Goal: Task Accomplishment & Management: Use online tool/utility

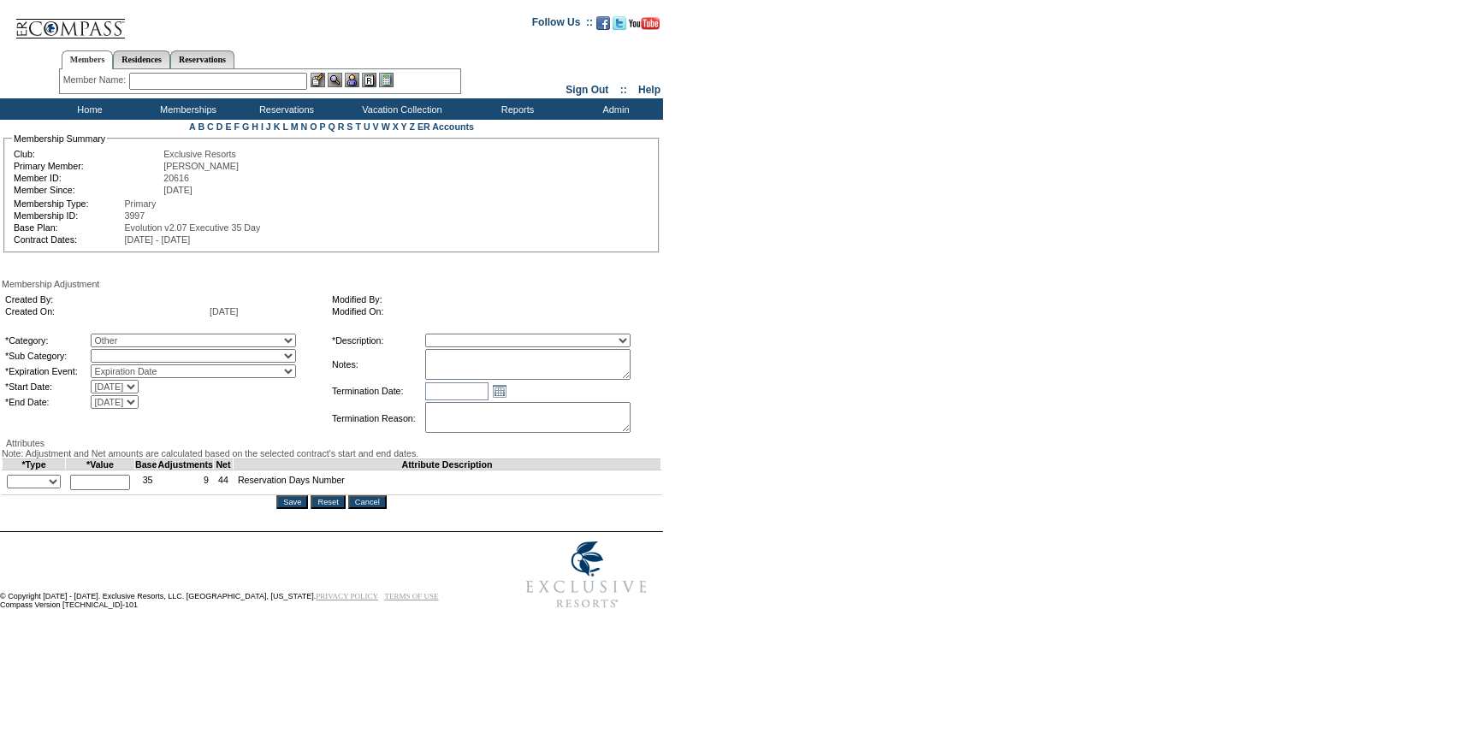
click at [165, 346] on select "A La Carte Days Contract Election Days Converted Days Coronavirus Other Referra…" at bounding box center [193, 341] width 205 height 14
click at [126, 336] on select "A La Carte Days Contract Election Days Converted Days Coronavirus Other Referra…" at bounding box center [193, 341] width 205 height 14
click at [155, 362] on select "Miscellaneous Adjustment" at bounding box center [193, 356] width 205 height 14
select select "179"
click at [126, 352] on select "Miscellaneous Adjustment" at bounding box center [193, 356] width 205 height 14
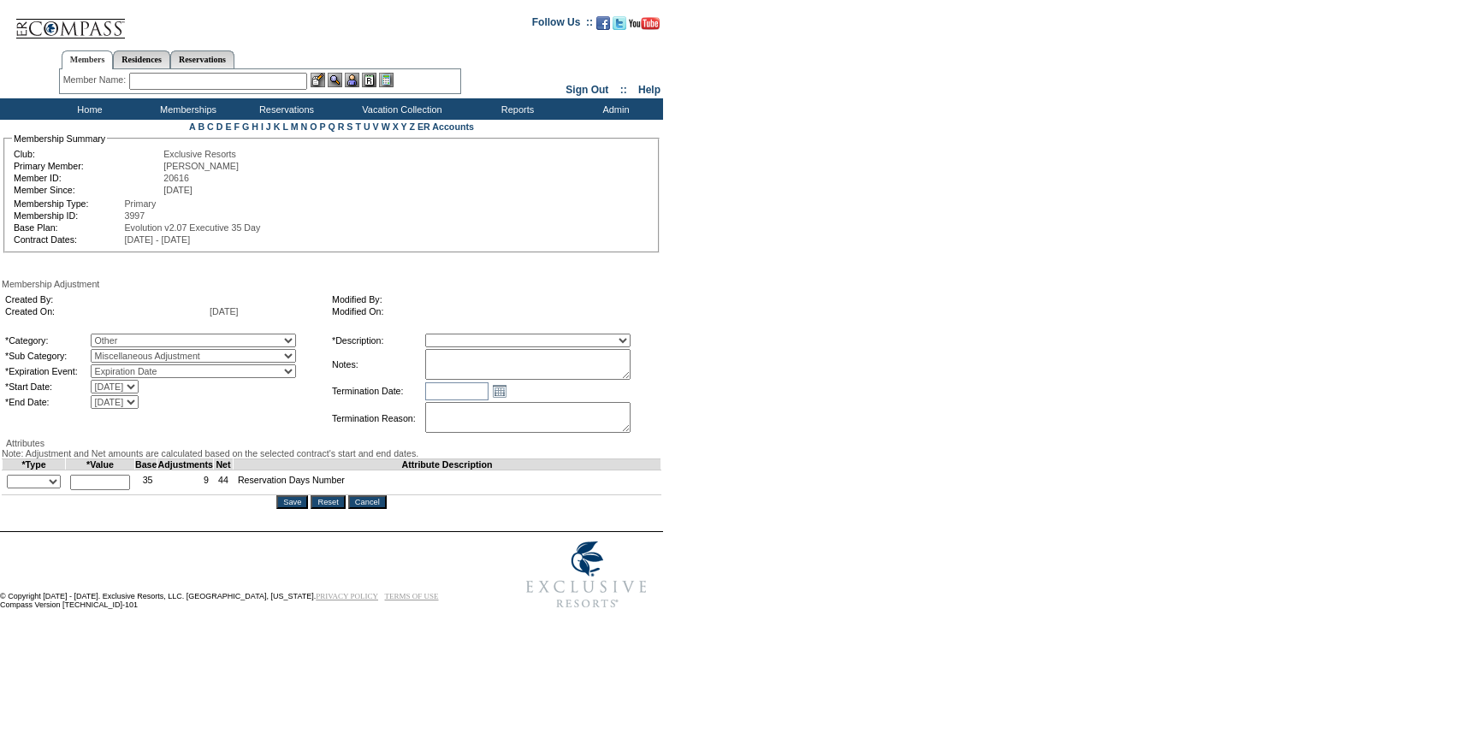
click at [514, 347] on select "Membership/Transfer Fee Adjustment Membership Fee Adjustment Add-On Fee Adjustm…" at bounding box center [527, 341] width 205 height 14
select select "275"
click at [457, 336] on select "Membership/Transfer Fee Adjustment Membership Fee Adjustment Add-On Fee Adjustm…" at bounding box center [527, 341] width 205 height 14
click at [246, 340] on select "A La Carte Days Contract Election Days Converted Days Coronavirus Other Referra…" at bounding box center [193, 341] width 205 height 14
click at [126, 336] on select "A La Carte Days Contract Election Days Converted Days Coronavirus Other Referra…" at bounding box center [193, 341] width 205 height 14
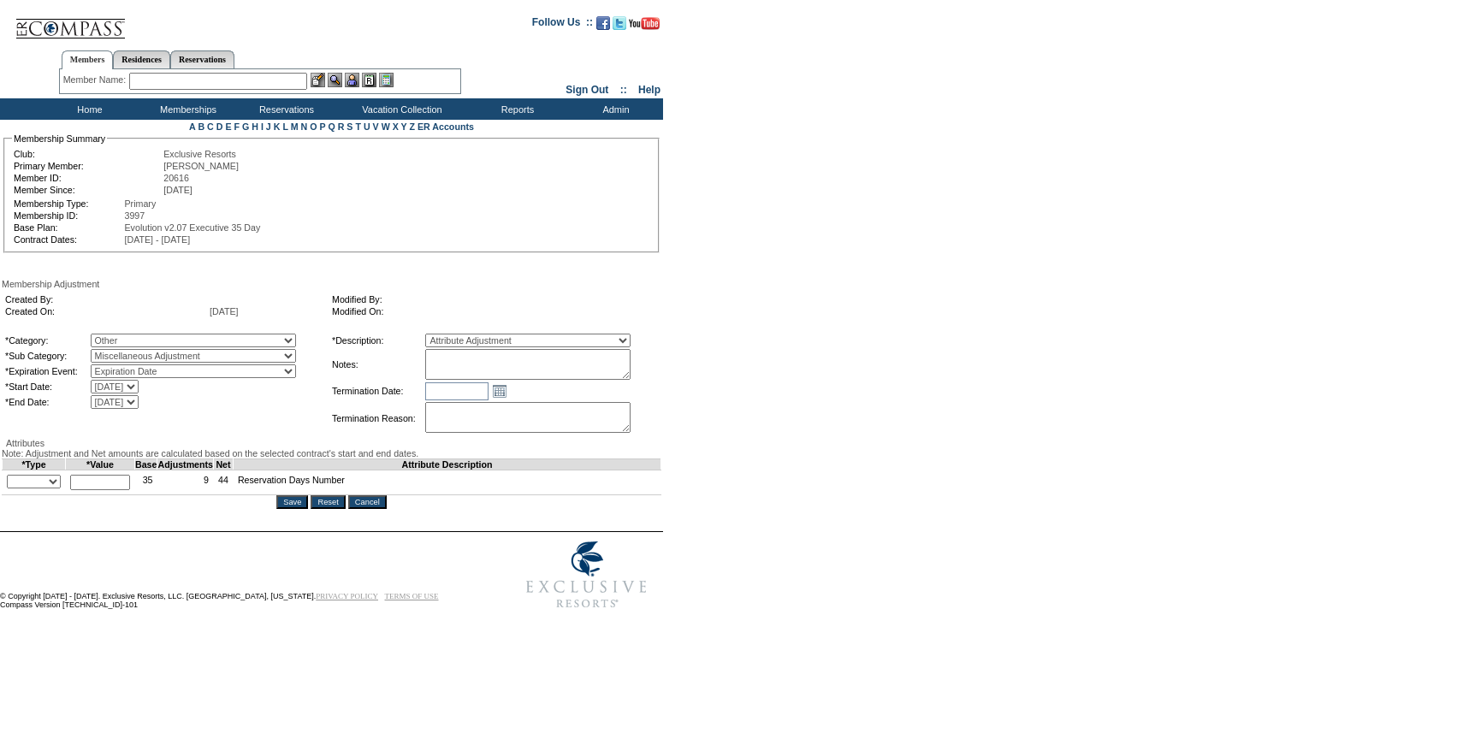
click at [489, 368] on textarea at bounding box center [527, 364] width 205 height 31
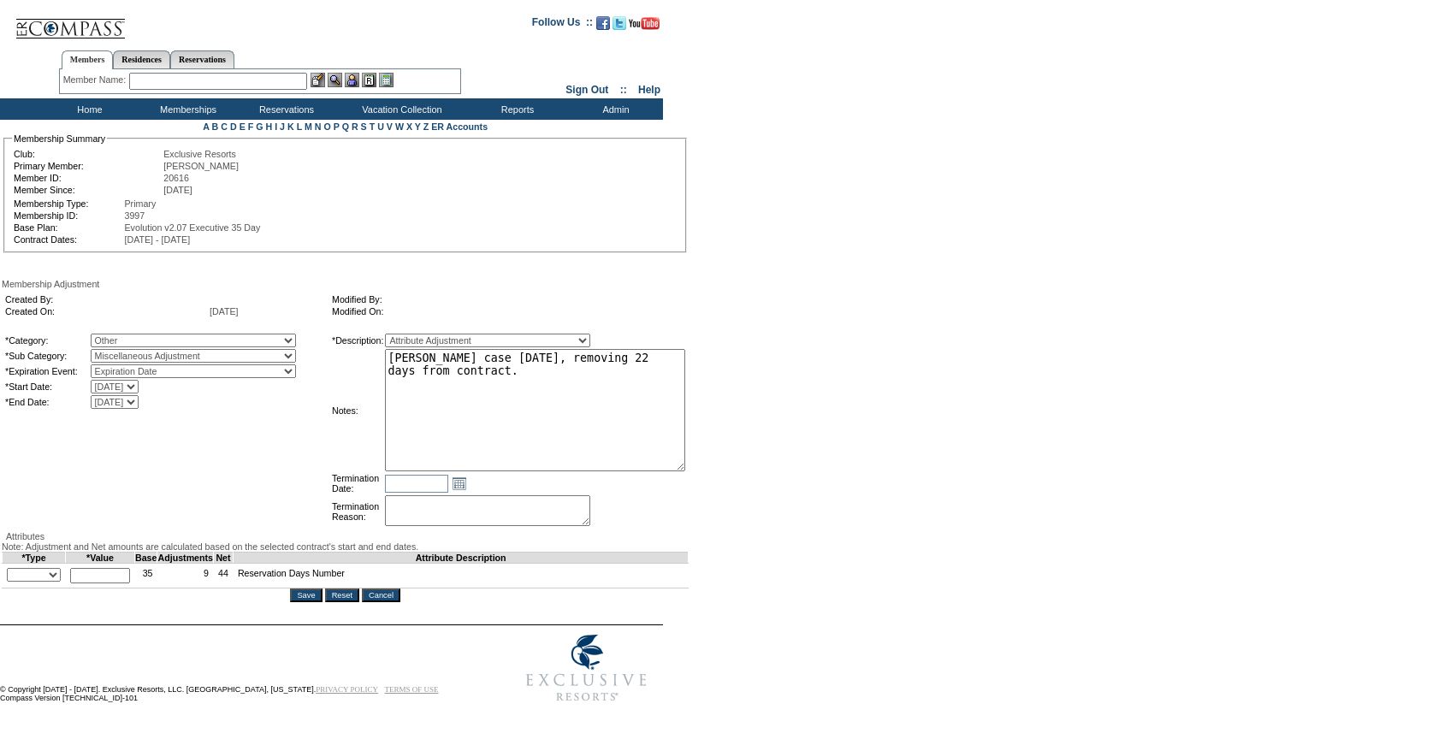
drag, startPoint x: 654, startPoint y: 376, endPoint x: 748, endPoint y: 463, distance: 127.1
click at [748, 464] on form "Follow Us ::" at bounding box center [722, 357] width 1444 height 706
click at [594, 394] on textarea "Per David Westerman's case 9/2/25, removing 22 days from contract." at bounding box center [534, 409] width 299 height 120
paste textarea "monetized to lower cash cost of upgrade"
click at [622, 378] on textarea "Per David Westerman's case 9/2/25, removing 22 days from contract.monetized to …" at bounding box center [534, 409] width 299 height 120
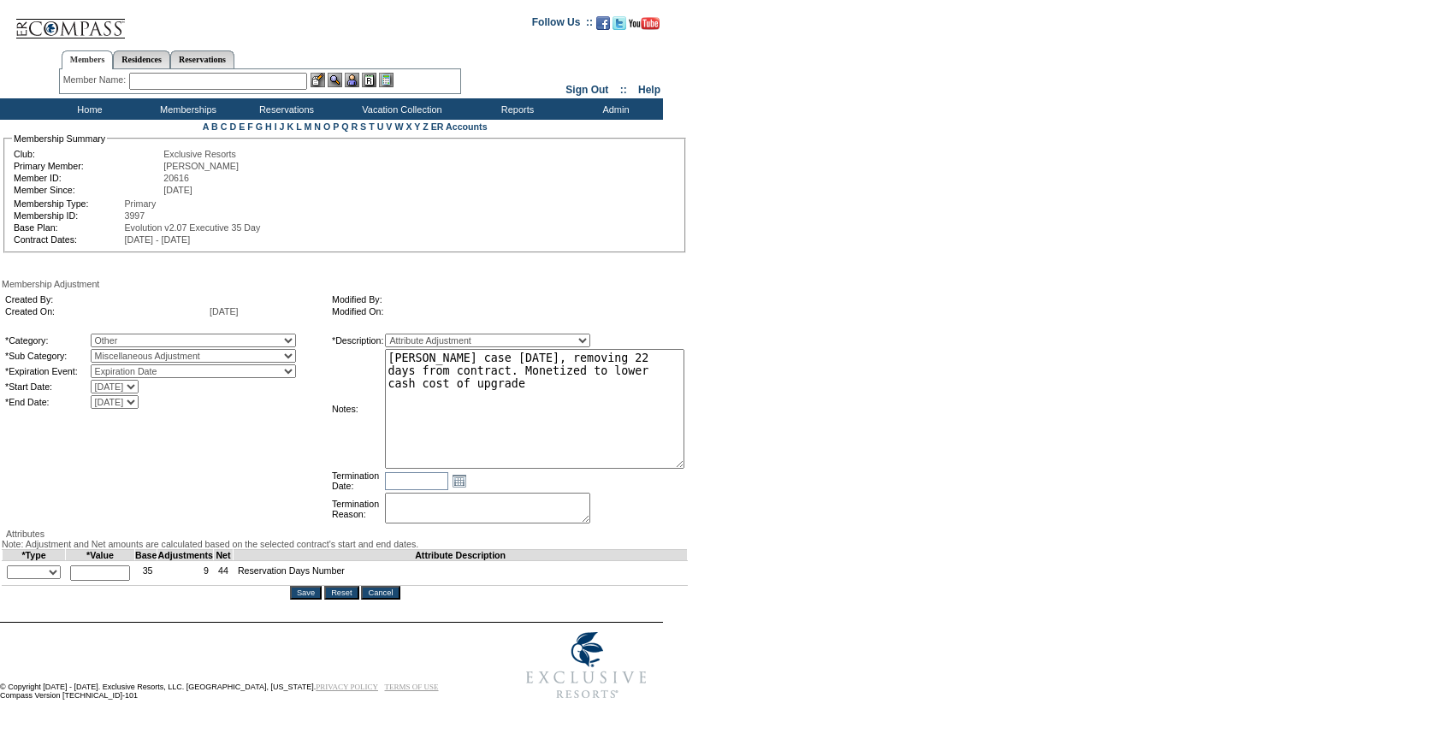
click at [620, 446] on textarea "Per David Westerman's case 9/2/25, removing 22 days from contract. Monetized to…" at bounding box center [534, 409] width 299 height 120
click at [400, 388] on textarea "Per David Westerman's case 9/2/25, removing 22 days from contract. Days were on…" at bounding box center [534, 409] width 299 height 120
type textarea "Per David Westerman's case 9/2/25, removing 22 days from contract. Days were mo…"
click at [783, 369] on form "Follow Us ::" at bounding box center [722, 356] width 1444 height 704
click at [55, 579] on select "+ - Override" at bounding box center [34, 572] width 54 height 14
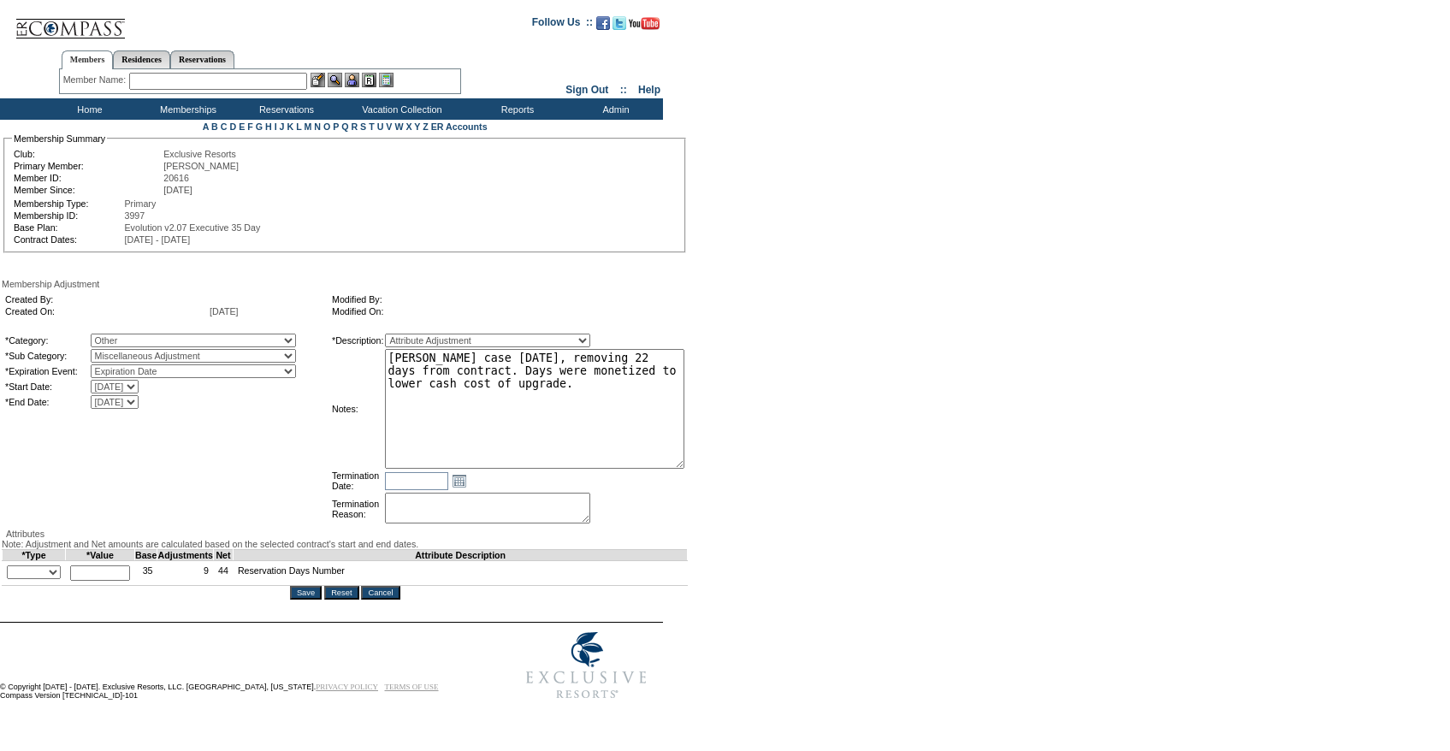
select select "2"
click at [11, 579] on select "+ - Override" at bounding box center [34, 572] width 54 height 14
click at [102, 581] on input "text" at bounding box center [100, 572] width 60 height 15
type input "22"
click at [587, 417] on textarea "Per David Westerman's case 9/2/25, removing 22 days from contract. Days were mo…" at bounding box center [534, 409] width 299 height 120
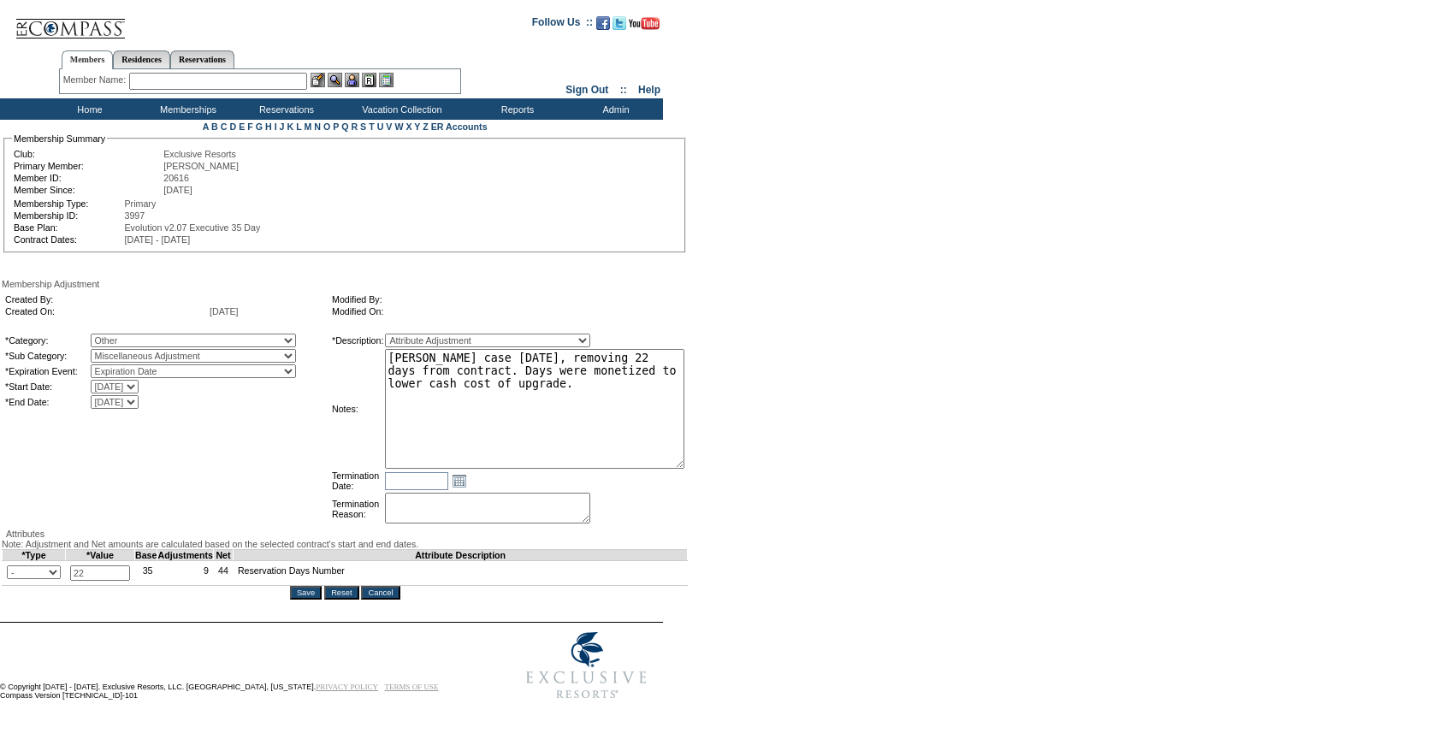
click at [881, 369] on form "Follow Us ::" at bounding box center [722, 356] width 1444 height 704
click at [317, 600] on input "Save" at bounding box center [306, 593] width 32 height 14
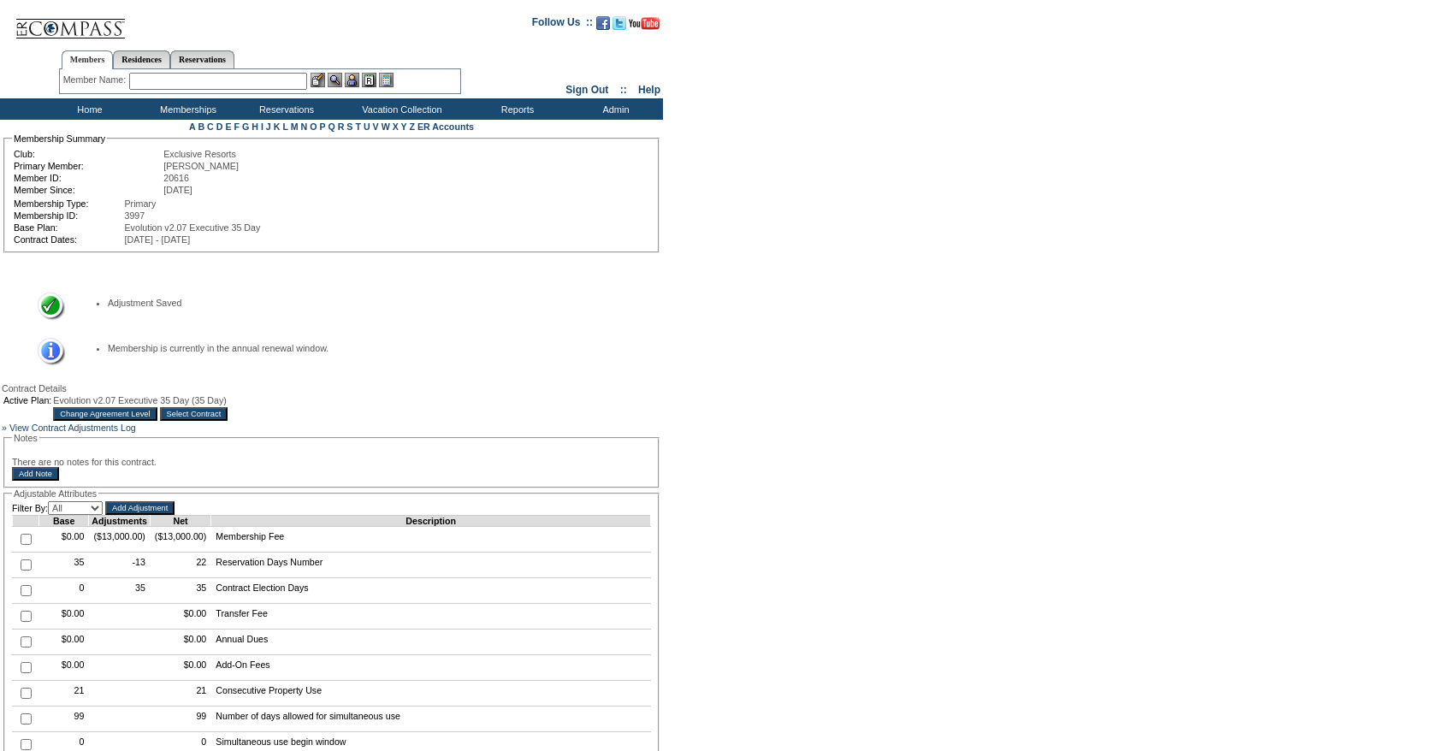
click at [514, 411] on div "Active Plan: Evolution v2.07 Executive 35 Day (35 Day) Change Agreement Level S…" at bounding box center [331, 407] width 659 height 29
click at [228, 421] on input "Select Contract" at bounding box center [194, 414] width 68 height 14
